Goal: Information Seeking & Learning: Learn about a topic

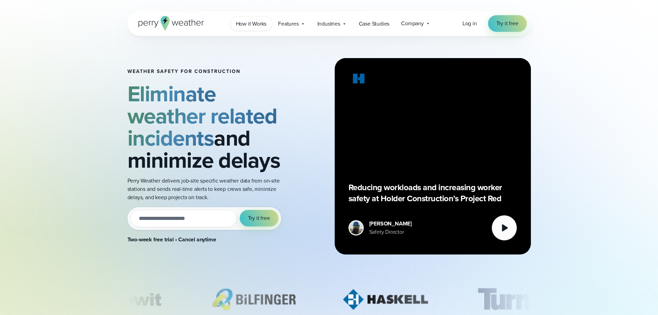
click at [252, 24] on span "How it Works" at bounding box center [251, 24] width 31 height 8
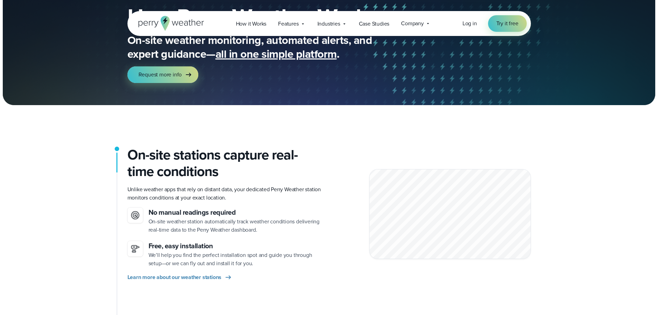
scroll to position [69, 0]
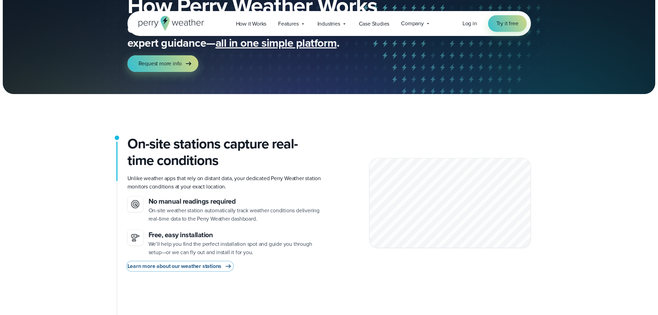
click at [210, 265] on span "Learn more about our weather stations" at bounding box center [174, 266] width 94 height 8
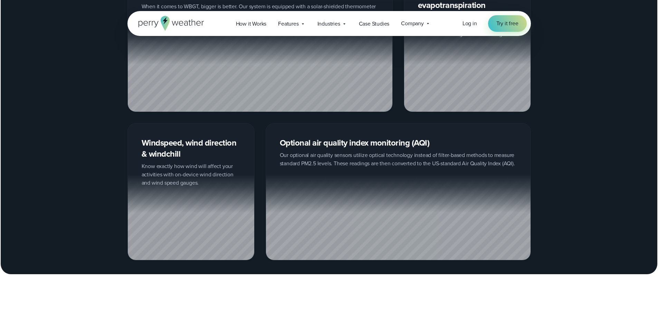
scroll to position [829, 0]
